Goal: Navigation & Orientation: Find specific page/section

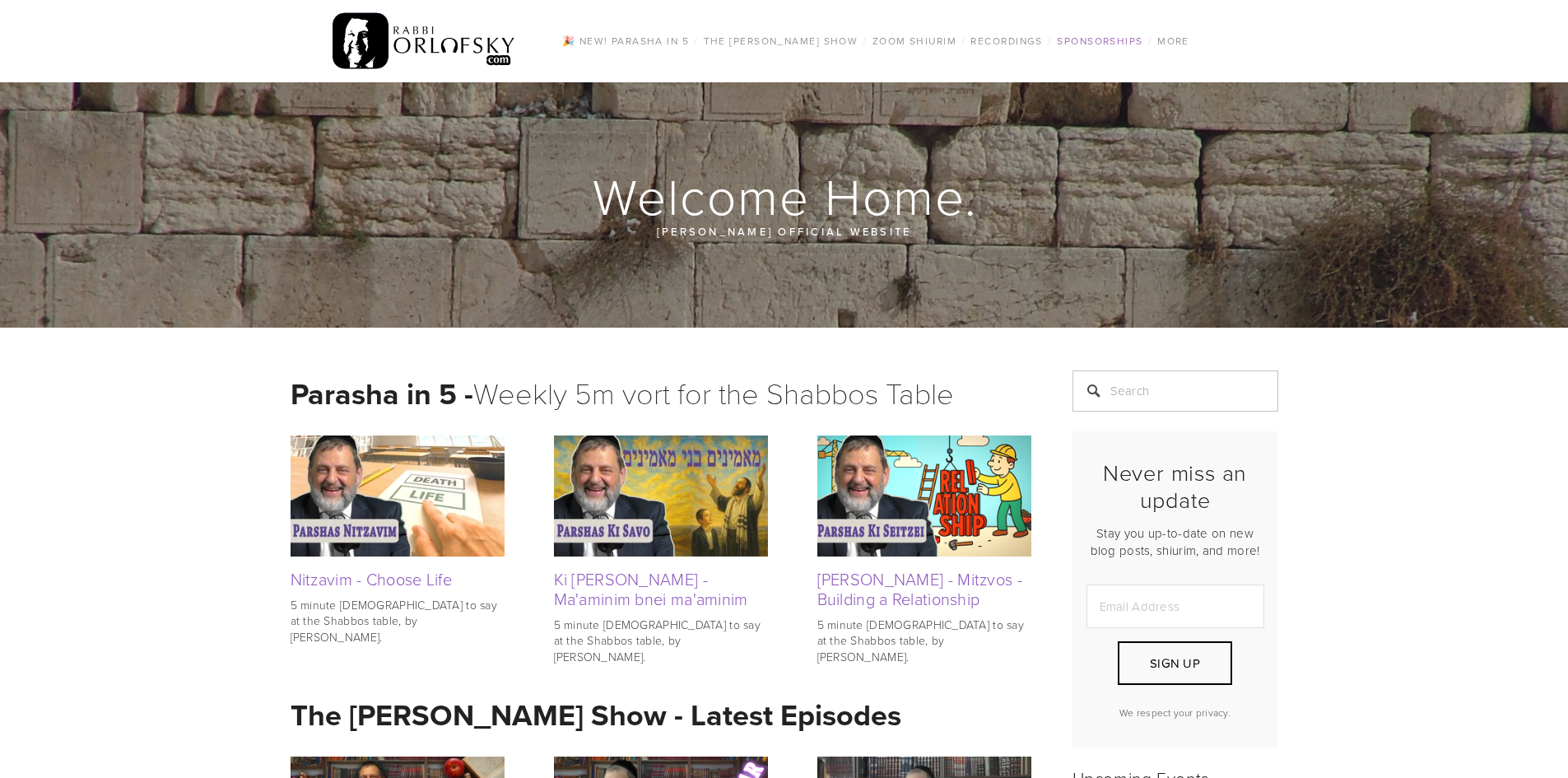
click at [1079, 41] on link "Sponsorships" at bounding box center [1100, 41] width 95 height 21
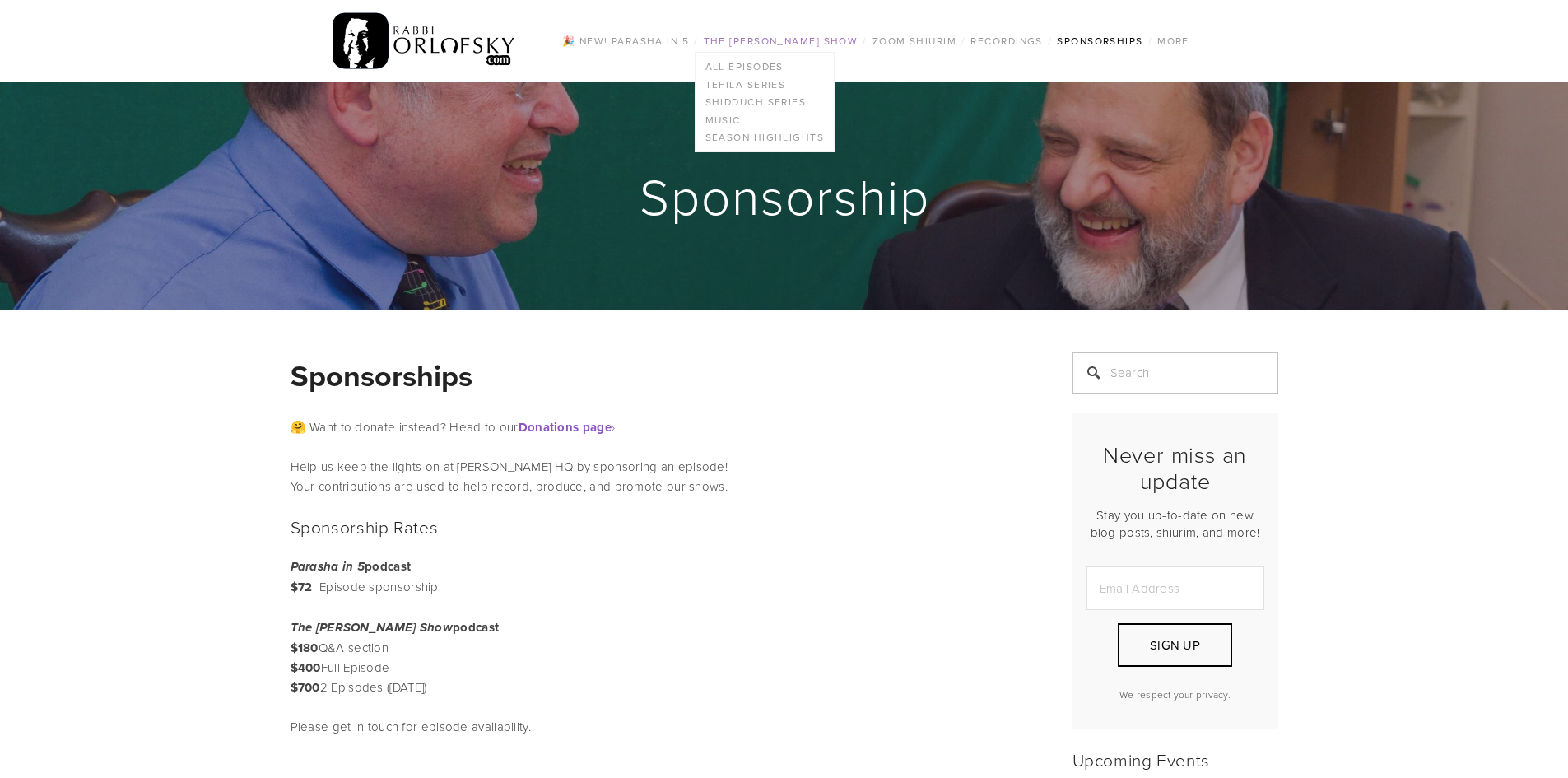
click at [766, 42] on link "The [PERSON_NAME] Show" at bounding box center [781, 41] width 164 height 21
click at [757, 37] on link "The [PERSON_NAME] Show" at bounding box center [781, 41] width 164 height 21
click at [727, 137] on link "Season Highlights" at bounding box center [765, 138] width 138 height 18
